Goal: Task Accomplishment & Management: Use online tool/utility

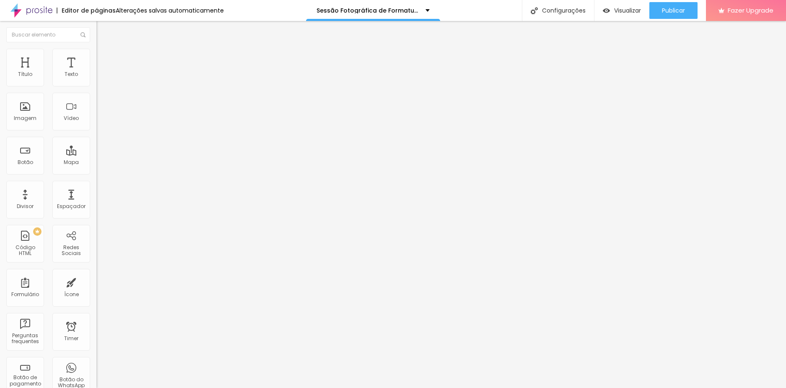
click at [96, 173] on input "[URL][DOMAIN_NAME]" at bounding box center [146, 168] width 101 height 8
click at [104, 58] on span "Estilo" at bounding box center [110, 54] width 13 height 7
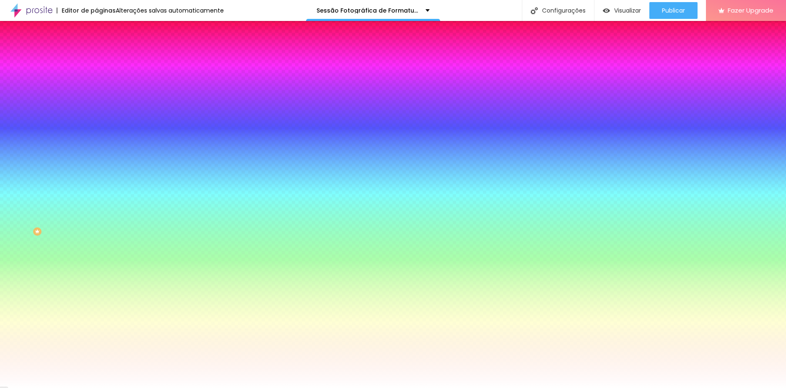
click at [96, 57] on li "Avançado" at bounding box center [144, 61] width 96 height 8
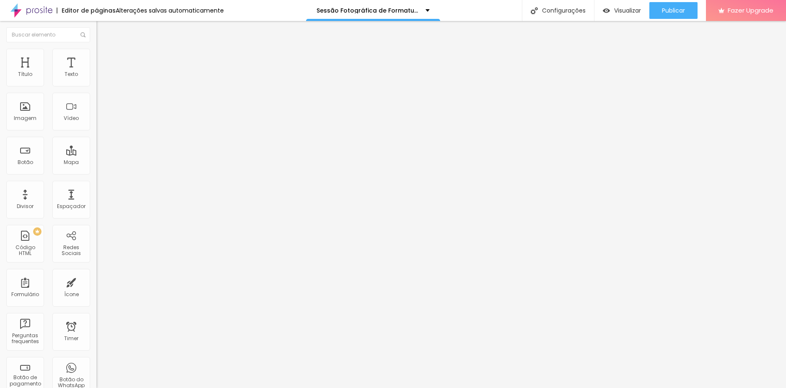
click at [104, 49] on span "Conteúdo" at bounding box center [117, 45] width 26 height 7
